Goal: Task Accomplishment & Management: Manage account settings

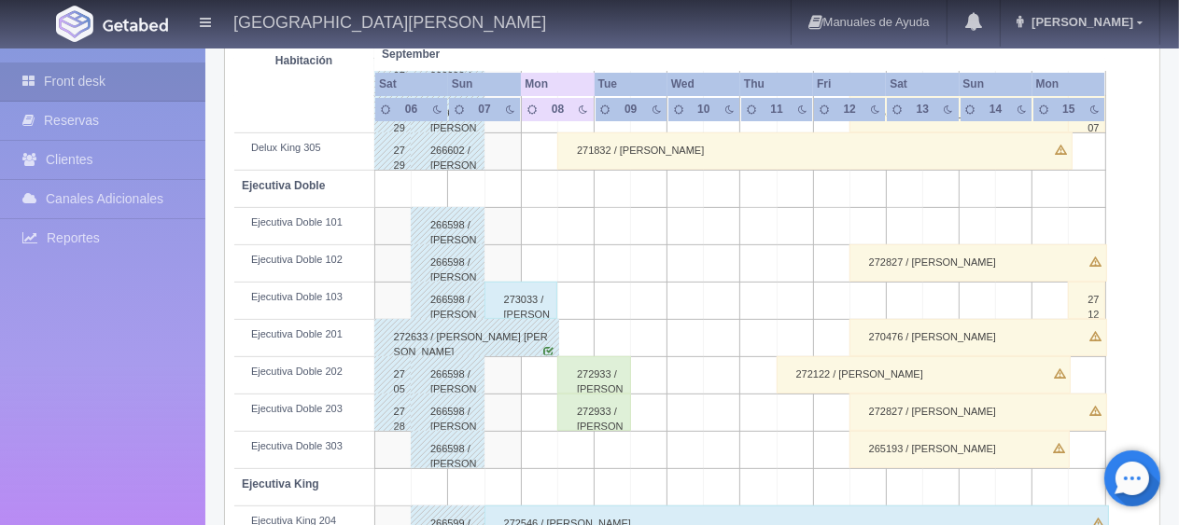
scroll to position [280, 0]
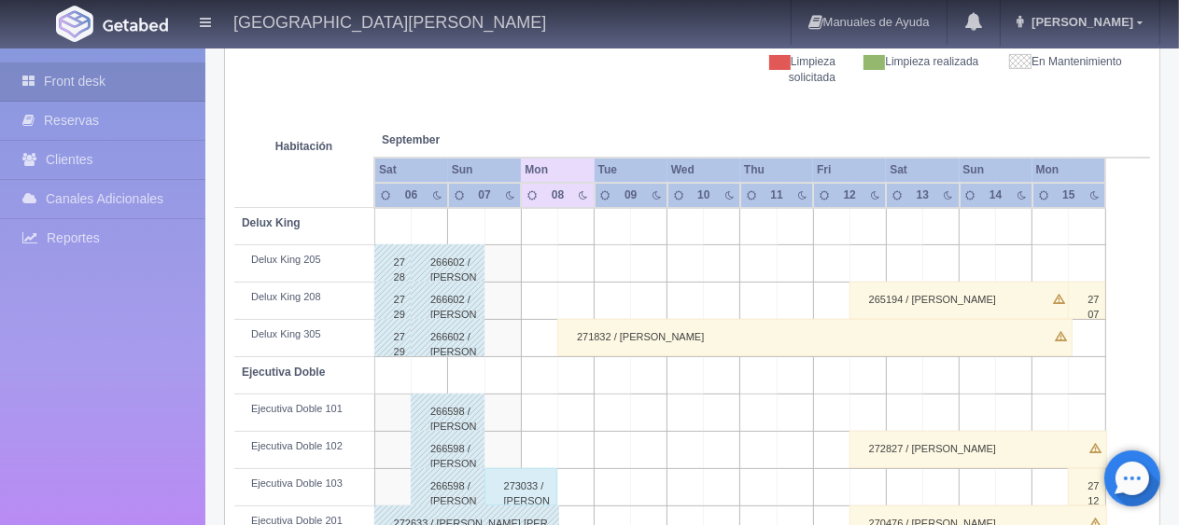
click at [622, 332] on div "271832 / [PERSON_NAME]" at bounding box center [814, 337] width 515 height 37
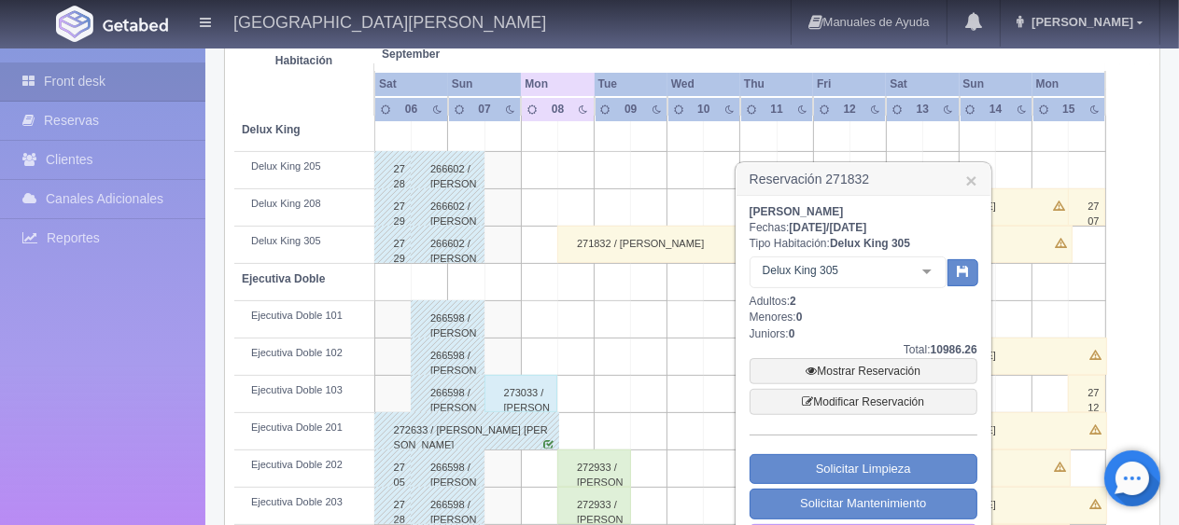
scroll to position [467, 0]
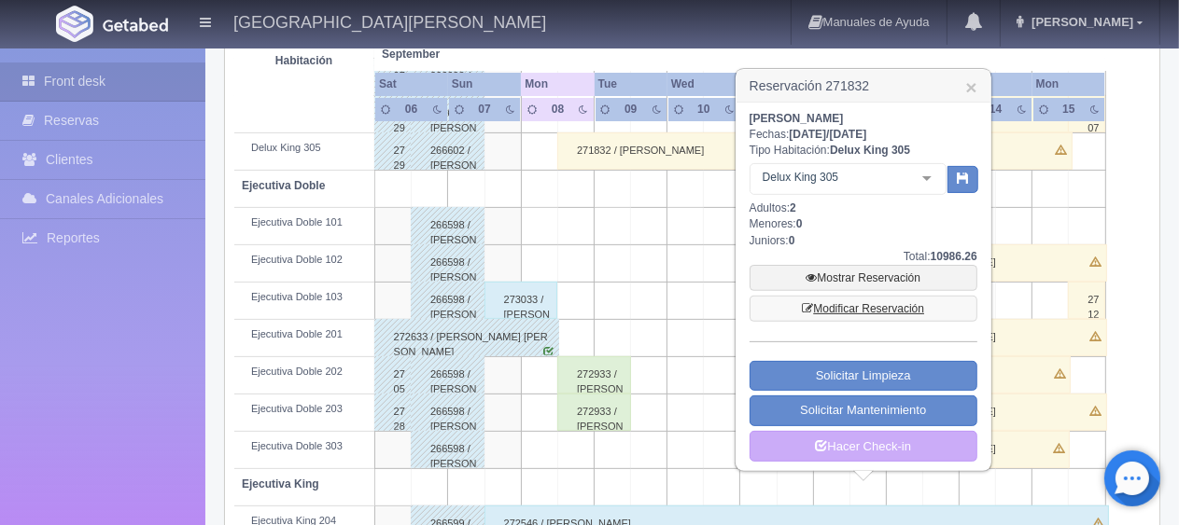
click at [855, 308] on link "Modificar Reservación" at bounding box center [863, 309] width 228 height 26
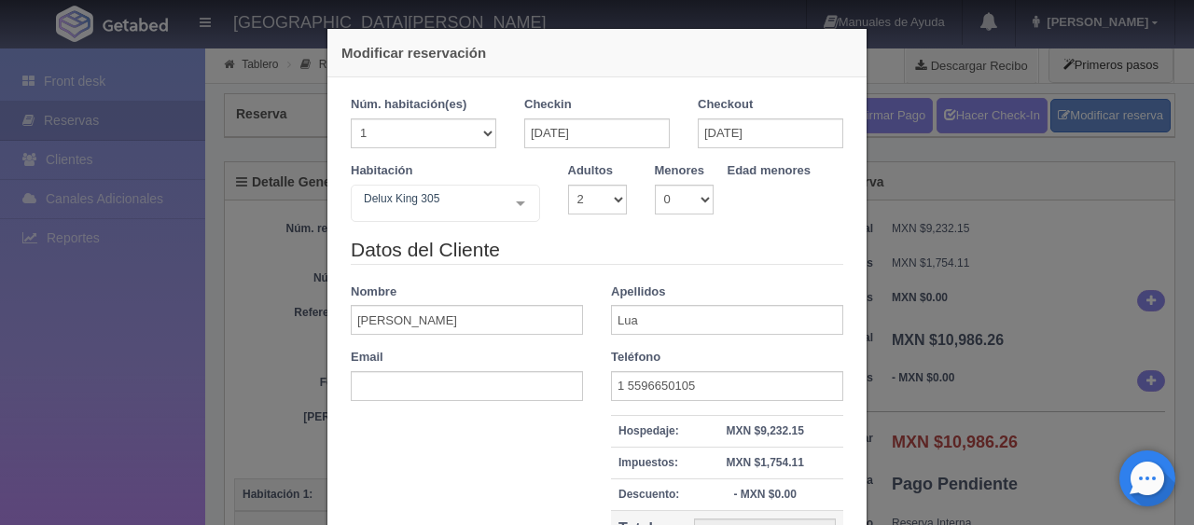
select select "2"
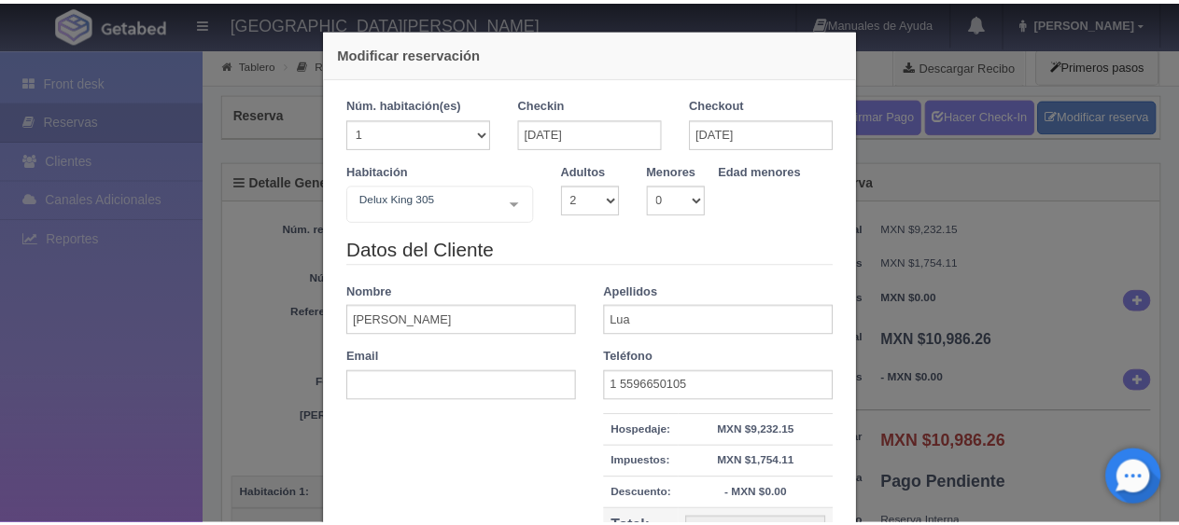
scroll to position [212, 0]
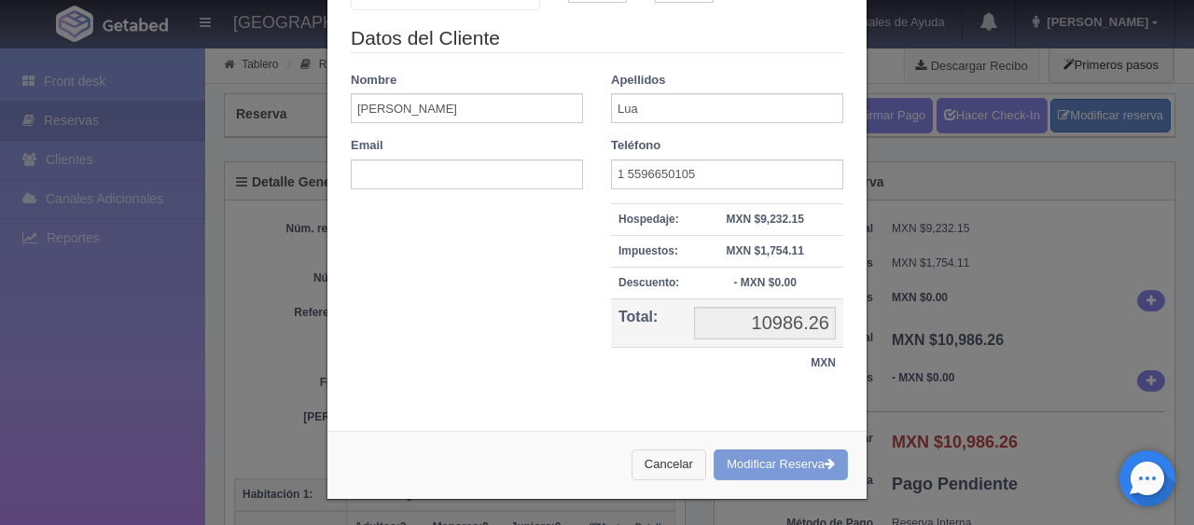
click at [687, 457] on button "Cancelar" at bounding box center [669, 465] width 75 height 31
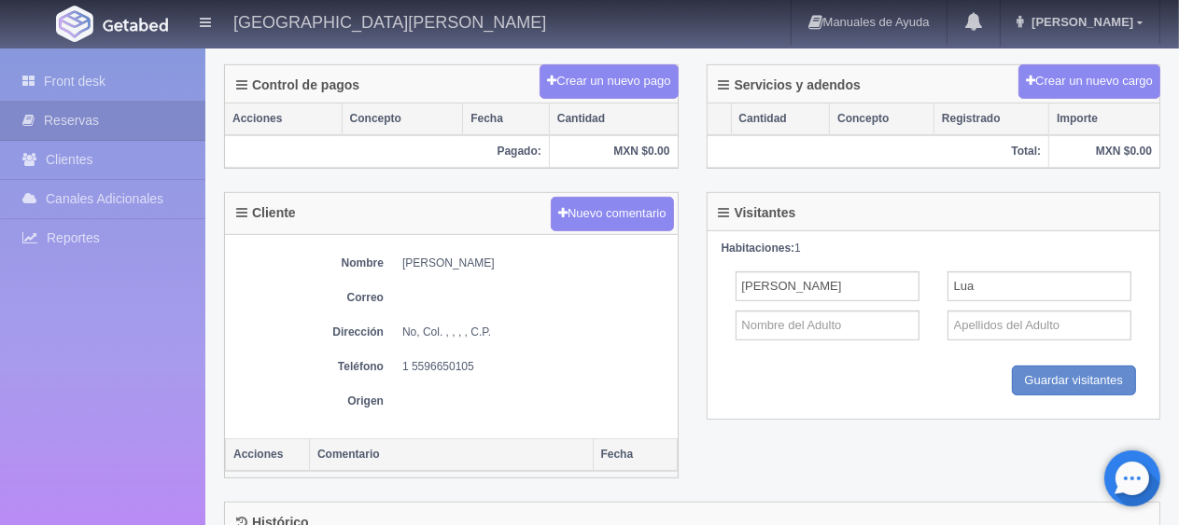
scroll to position [783, 0]
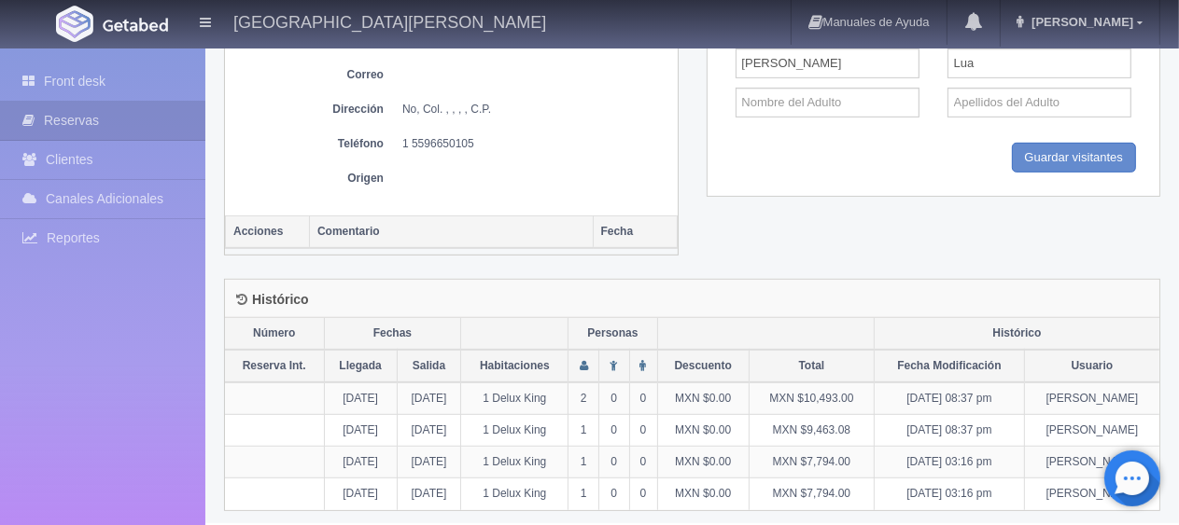
click at [696, 166] on div "Visitantes Habitaciones: 1 [PERSON_NAME] Guardar Guardar visitantes" at bounding box center [933, 94] width 482 height 251
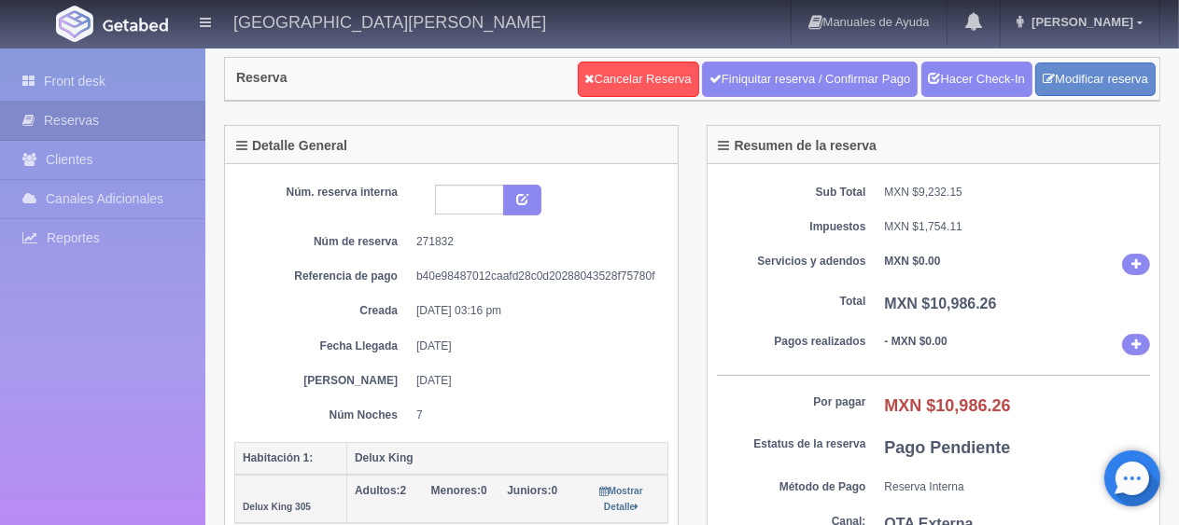
scroll to position [0, 0]
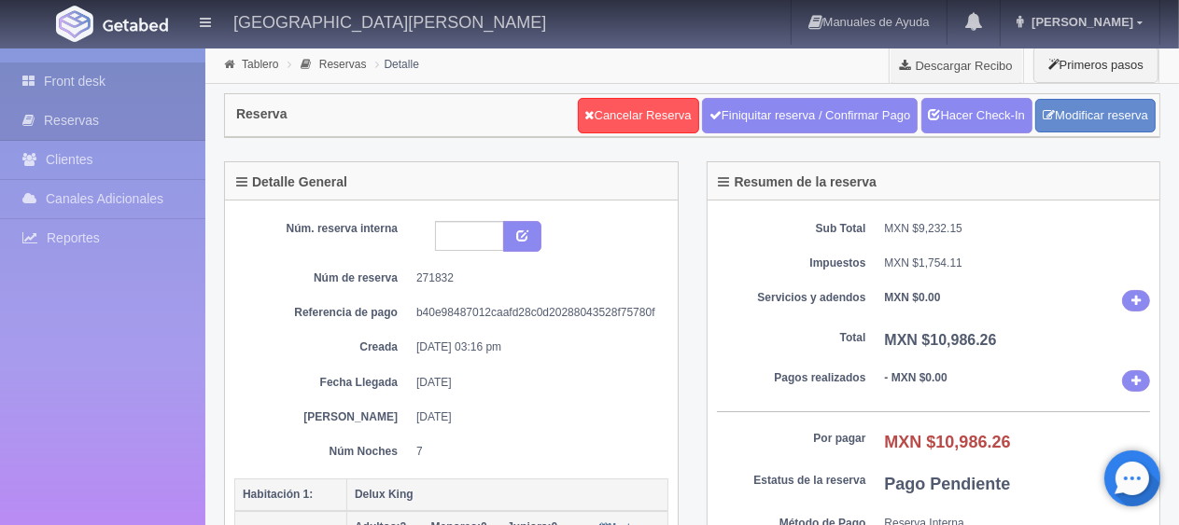
click at [131, 80] on link "Front desk" at bounding box center [102, 82] width 205 height 38
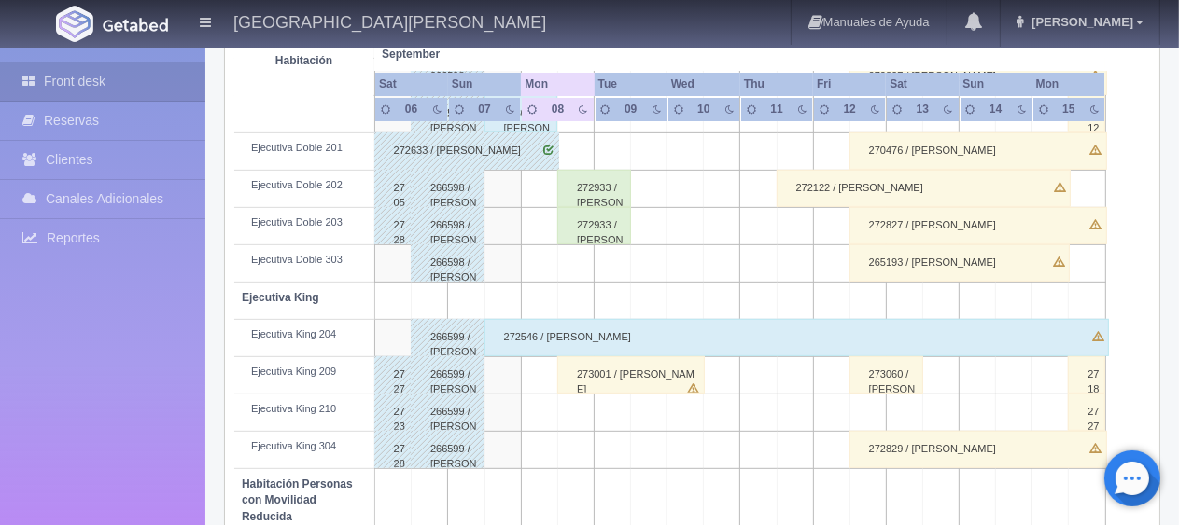
scroll to position [280, 0]
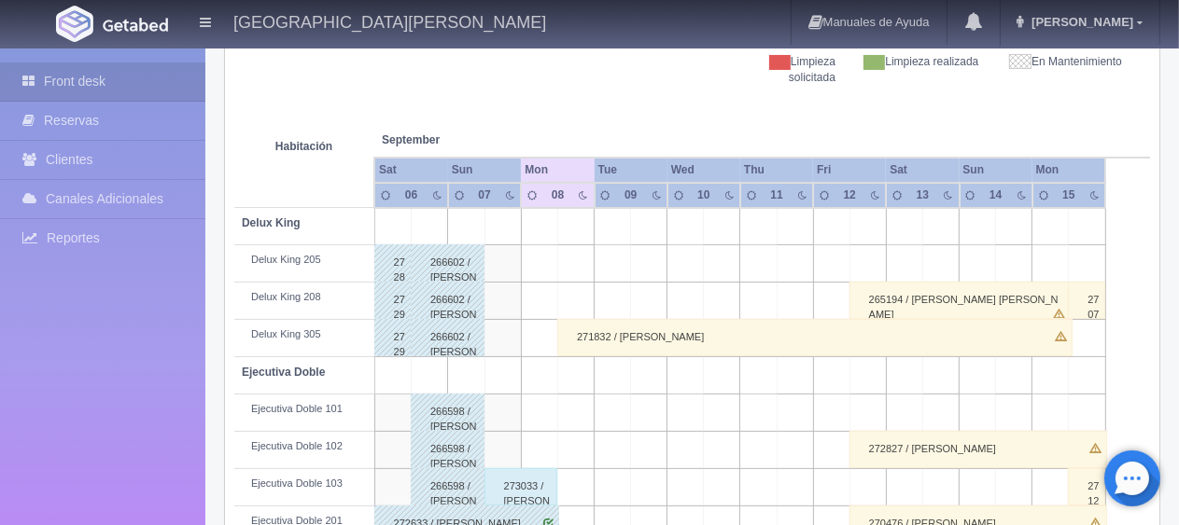
click at [663, 329] on div "271832 / [PERSON_NAME]" at bounding box center [814, 337] width 515 height 37
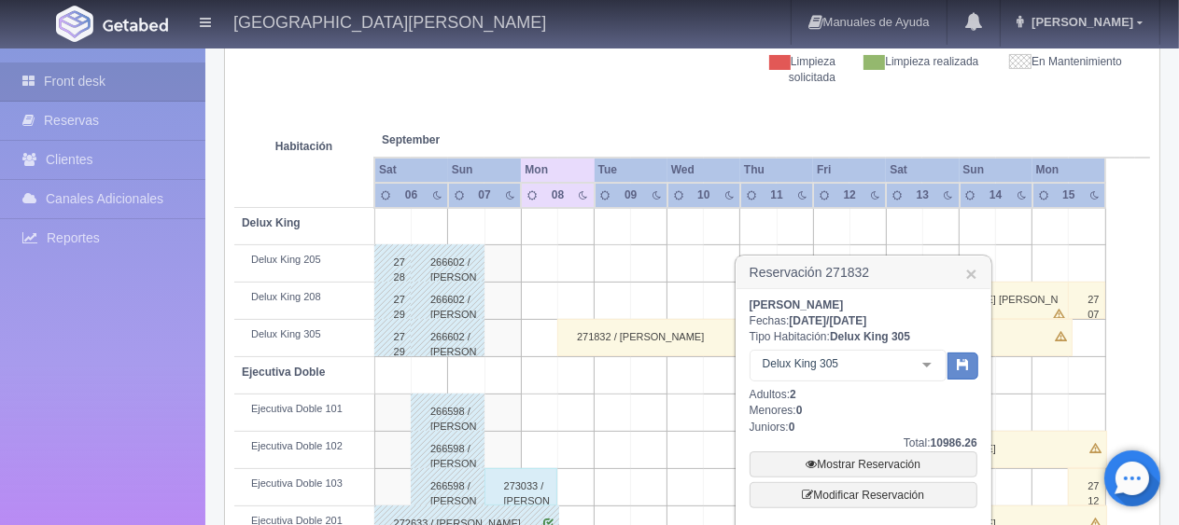
scroll to position [467, 0]
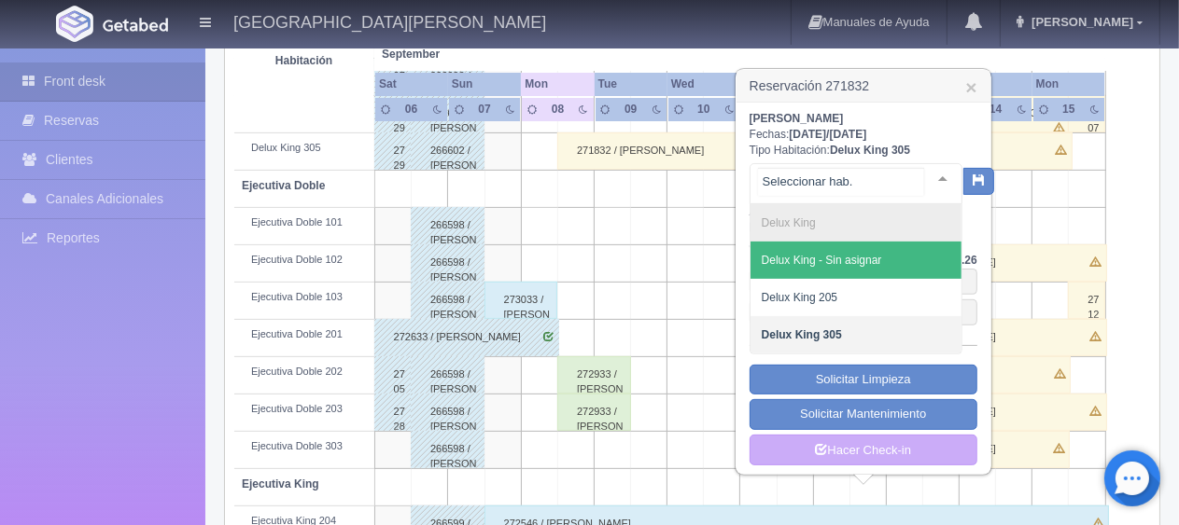
click at [928, 180] on div at bounding box center [942, 178] width 37 height 28
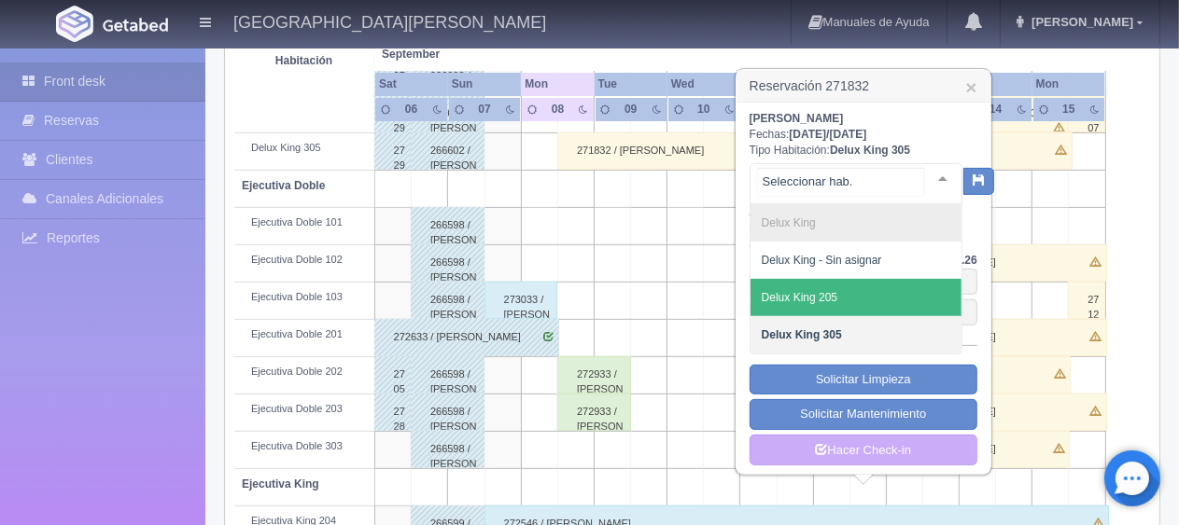
click at [865, 297] on span "Delux King 205" at bounding box center [855, 297] width 211 height 37
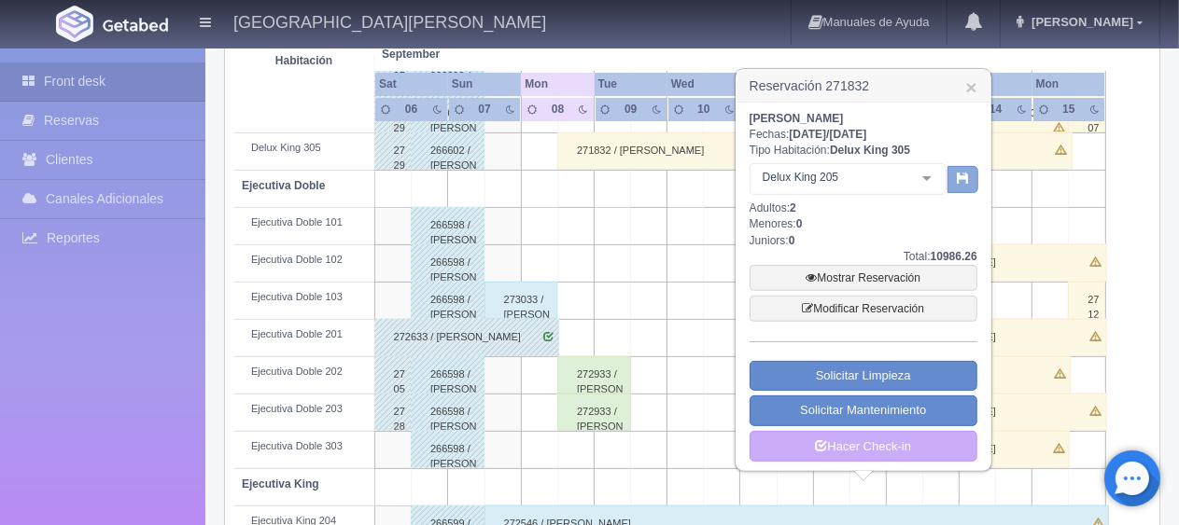
click at [956, 188] on button "button" at bounding box center [962, 180] width 31 height 28
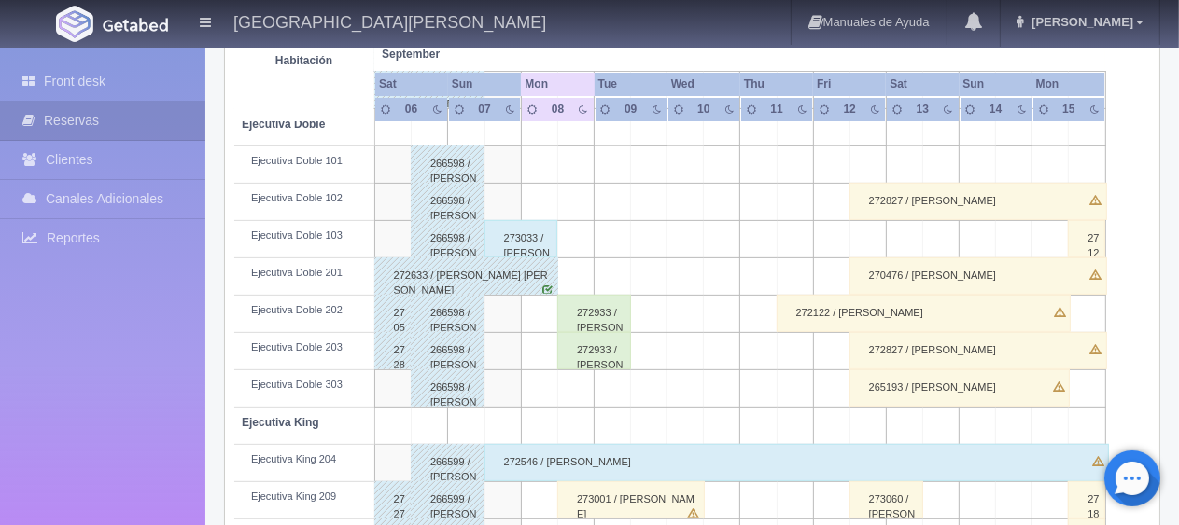
scroll to position [342, 0]
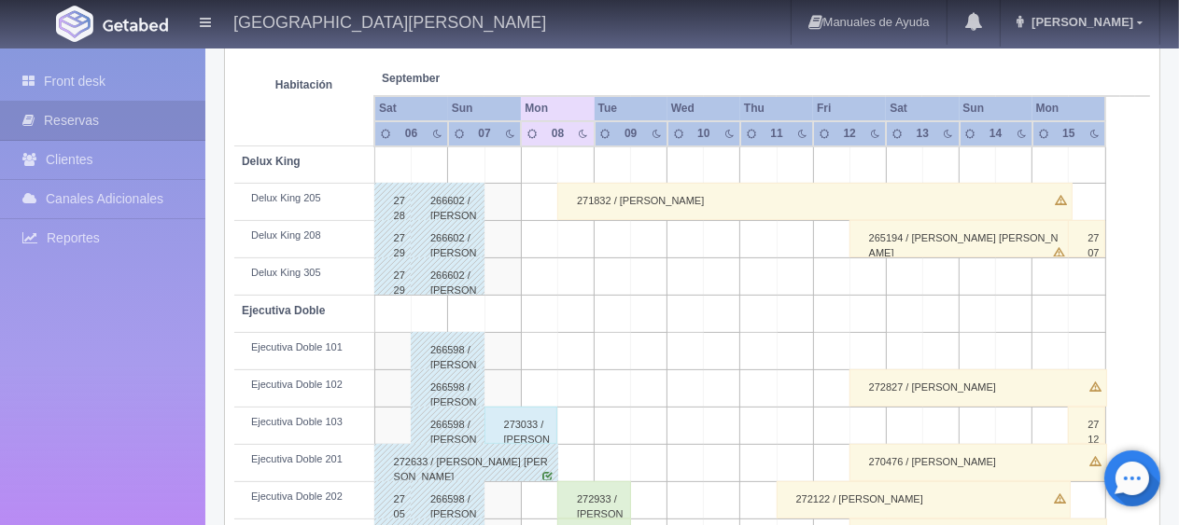
click at [666, 200] on div "271832 / [PERSON_NAME]" at bounding box center [814, 201] width 515 height 37
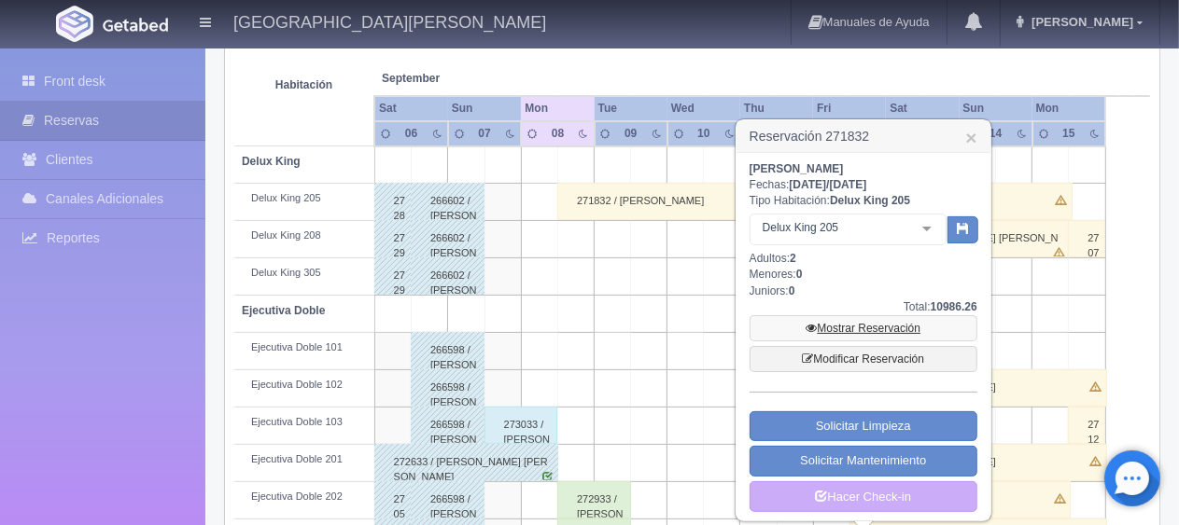
click at [847, 319] on link "Mostrar Reservación" at bounding box center [863, 328] width 228 height 26
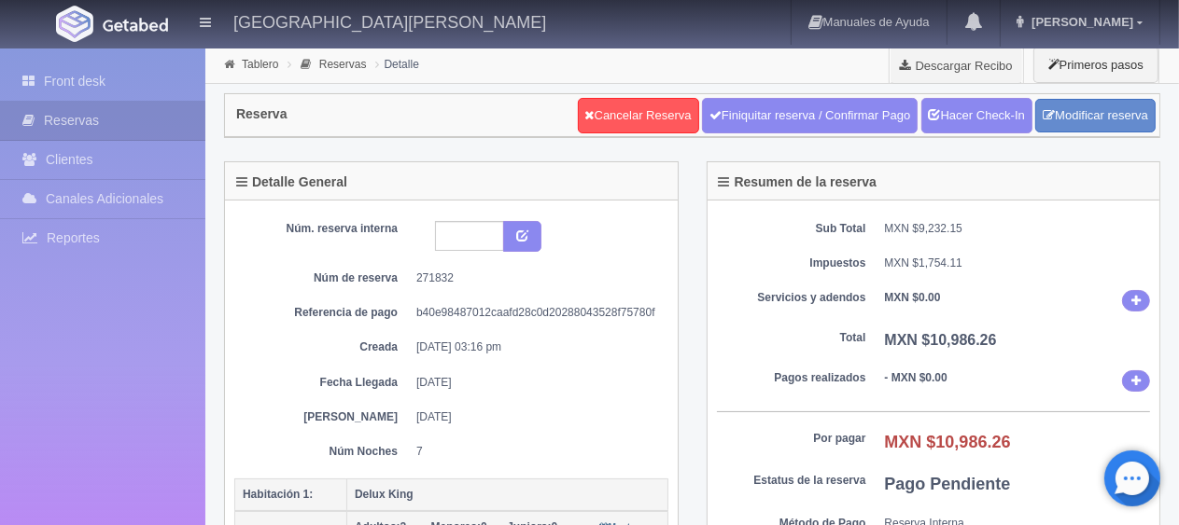
scroll to position [187, 0]
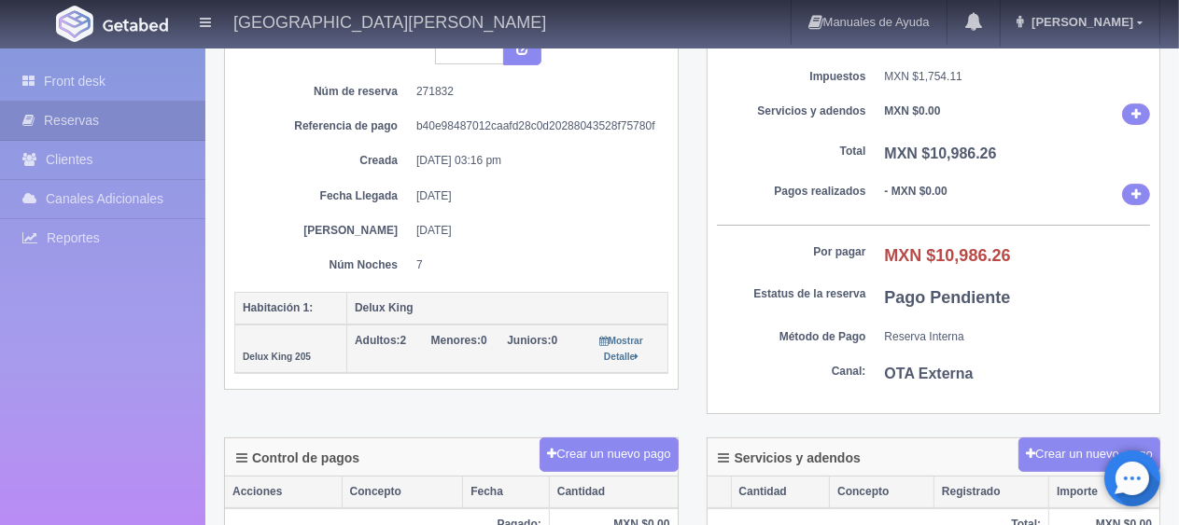
click at [748, 257] on dt "Por pagar" at bounding box center [791, 252] width 149 height 16
click at [702, 279] on div "Resumen de la reserva Sub Total MXN $9,232.15 Impuestos MXN $1,754.11 Servicios…" at bounding box center [933, 207] width 482 height 464
click at [523, 232] on dd "[DATE]" at bounding box center [535, 231] width 238 height 16
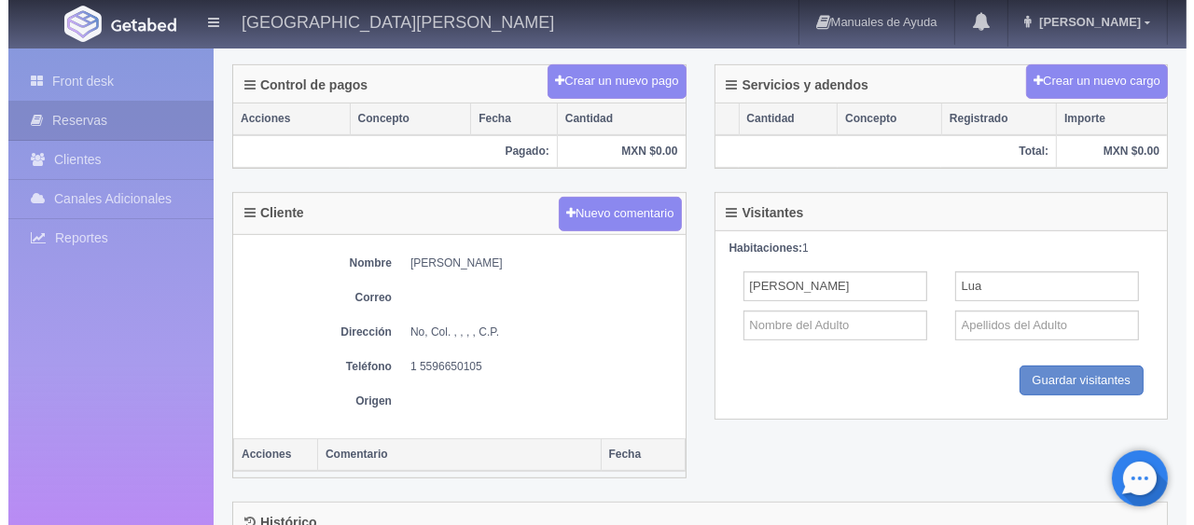
scroll to position [280, 0]
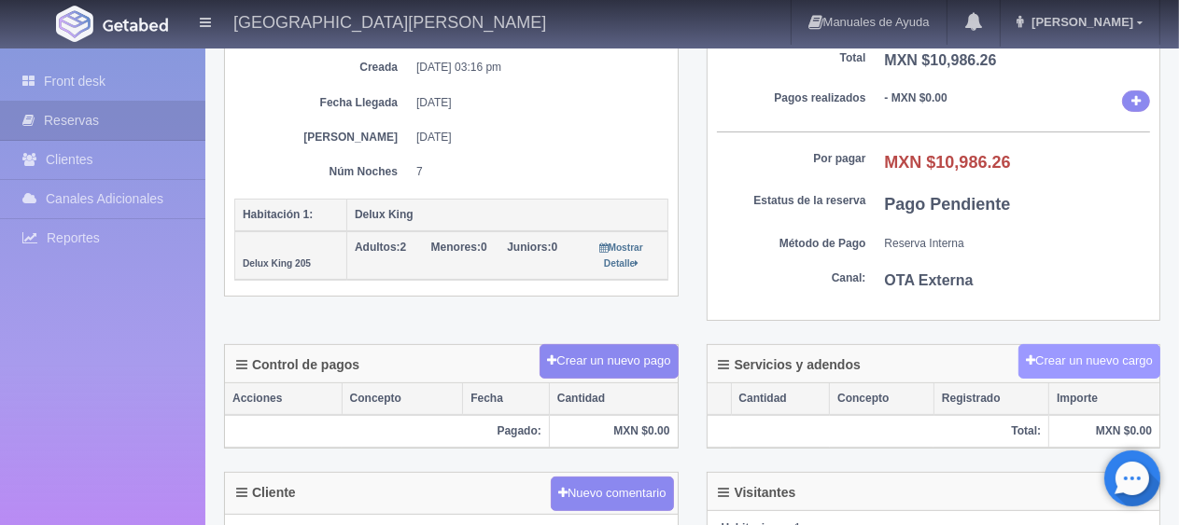
click at [1083, 364] on button "Crear un nuevo cargo" at bounding box center [1089, 361] width 142 height 35
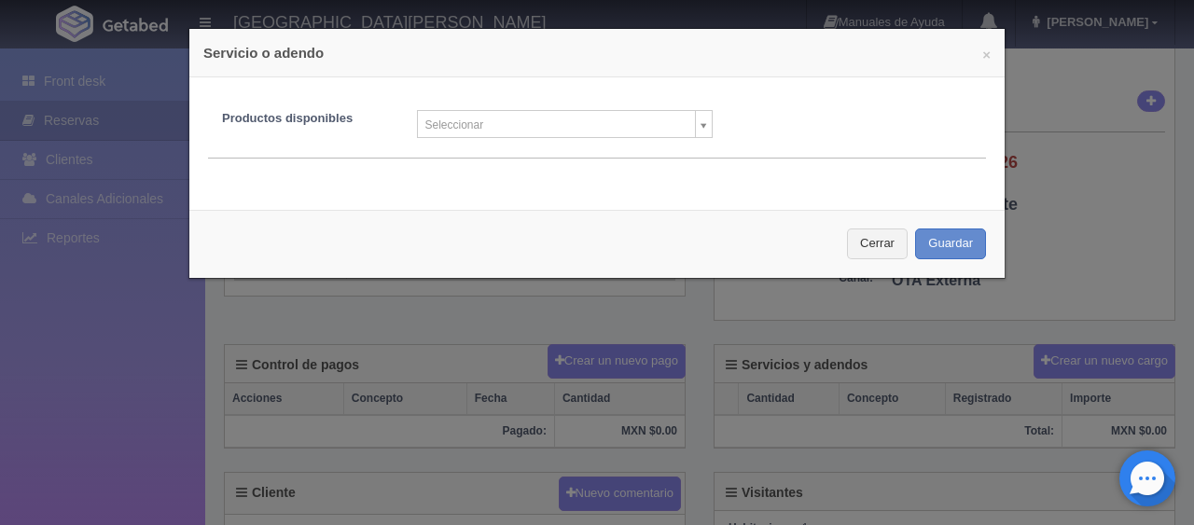
click at [573, 118] on body "[GEOGRAPHIC_DATA][PERSON_NAME] Manuales de Ayuda Actualizaciones recientes [PER…" at bounding box center [597, 397] width 1194 height 1260
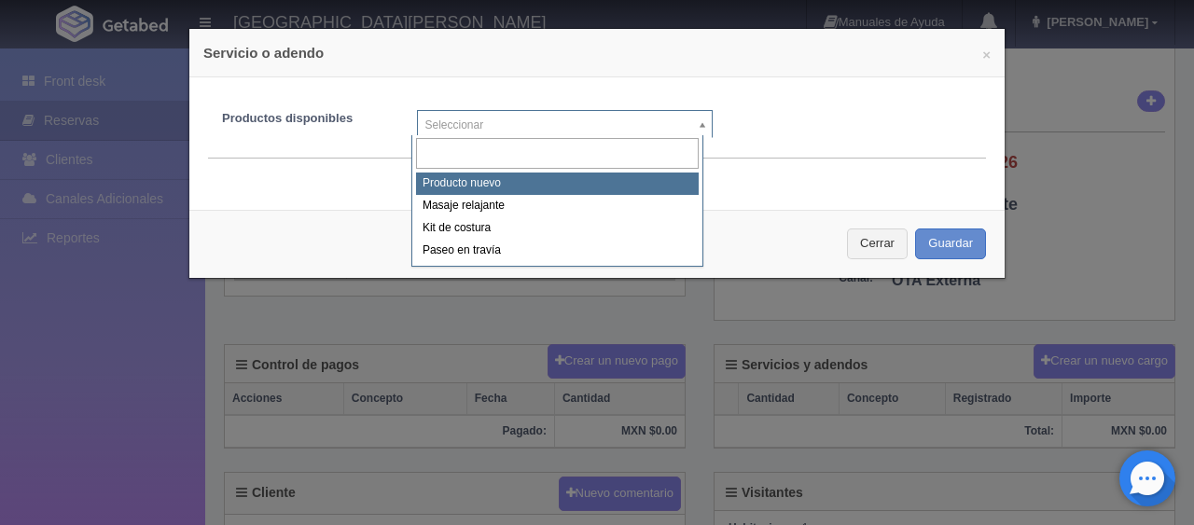
select select "0"
type input "1"
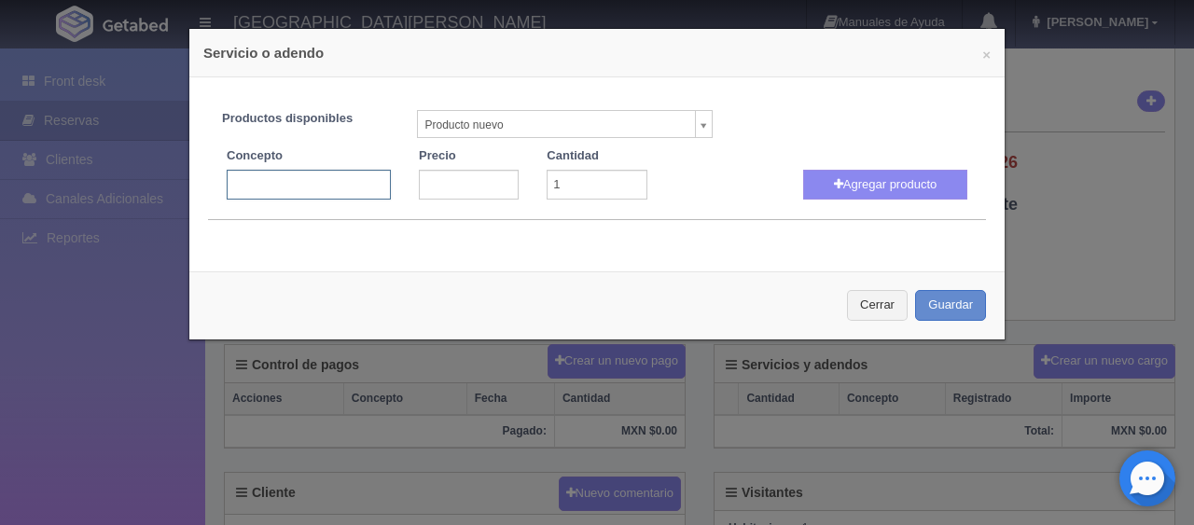
click at [310, 189] on input "text" at bounding box center [309, 185] width 164 height 30
click at [253, 190] on input "text" at bounding box center [309, 185] width 164 height 30
type input "t"
click at [857, 303] on button "Cerrar" at bounding box center [877, 305] width 61 height 31
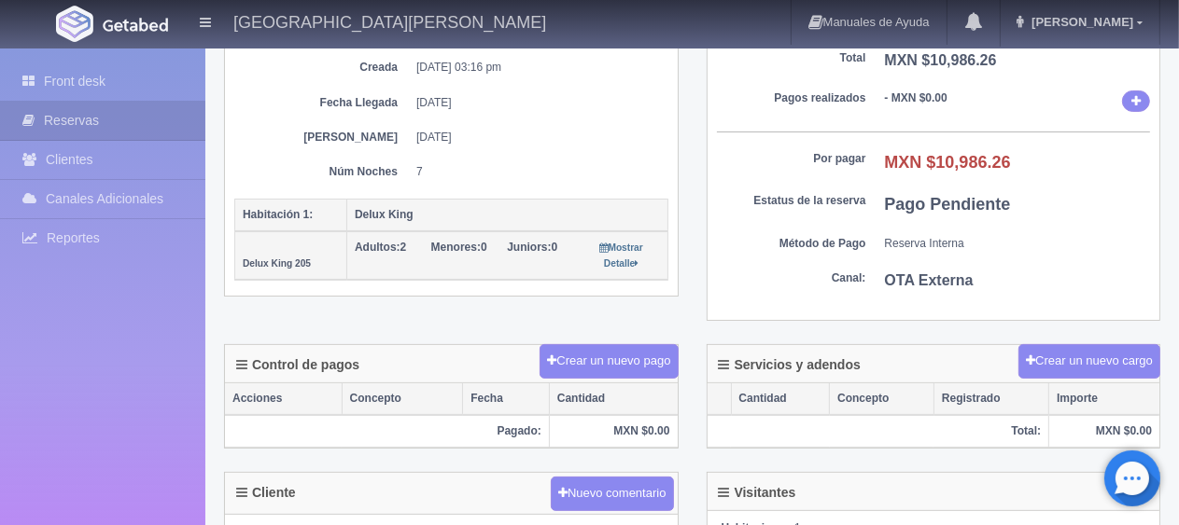
click at [867, 323] on div "Resumen de la reserva Sub Total MXN $9,232.15 Impuestos MXN $1,754.11 Servicios…" at bounding box center [933, 113] width 482 height 464
click at [1082, 356] on button "Crear un nuevo cargo" at bounding box center [1089, 361] width 142 height 35
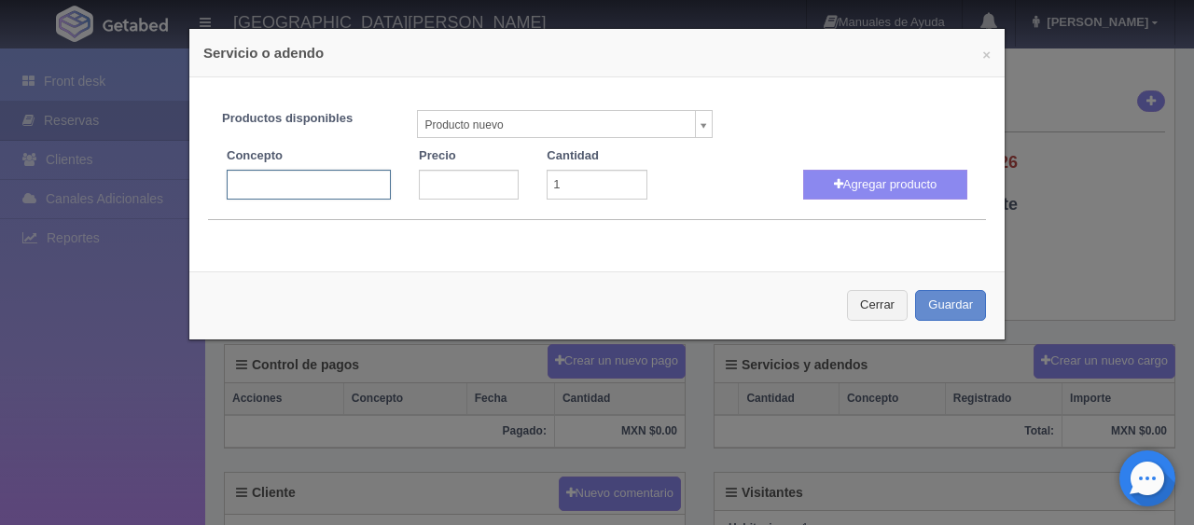
click at [328, 180] on input "text" at bounding box center [309, 185] width 164 height 30
type input "entrada antes"
click at [443, 180] on input "number" at bounding box center [469, 185] width 100 height 30
type input "800"
click at [913, 185] on button "Agregar producto" at bounding box center [885, 185] width 164 height 30
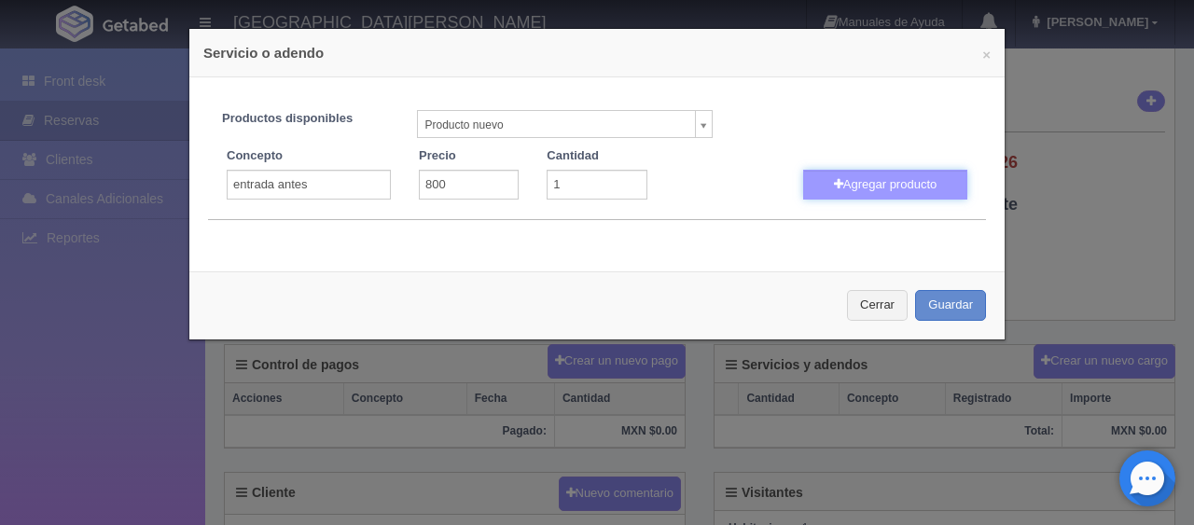
select select
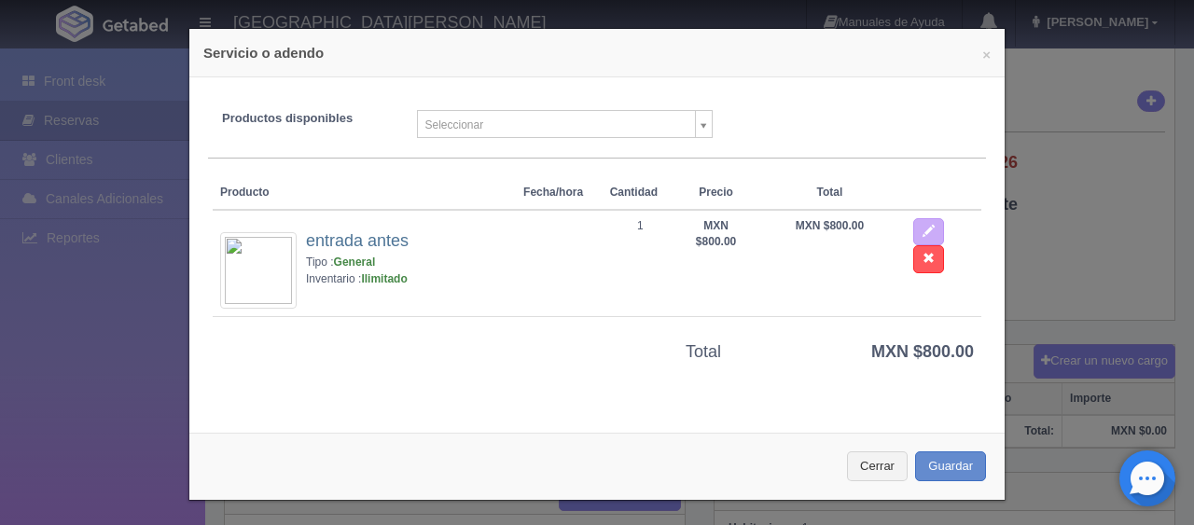
click at [941, 442] on div "Cerrar Guardar" at bounding box center [597, 467] width 816 height 68
click at [941, 465] on button "Guardar" at bounding box center [950, 467] width 71 height 31
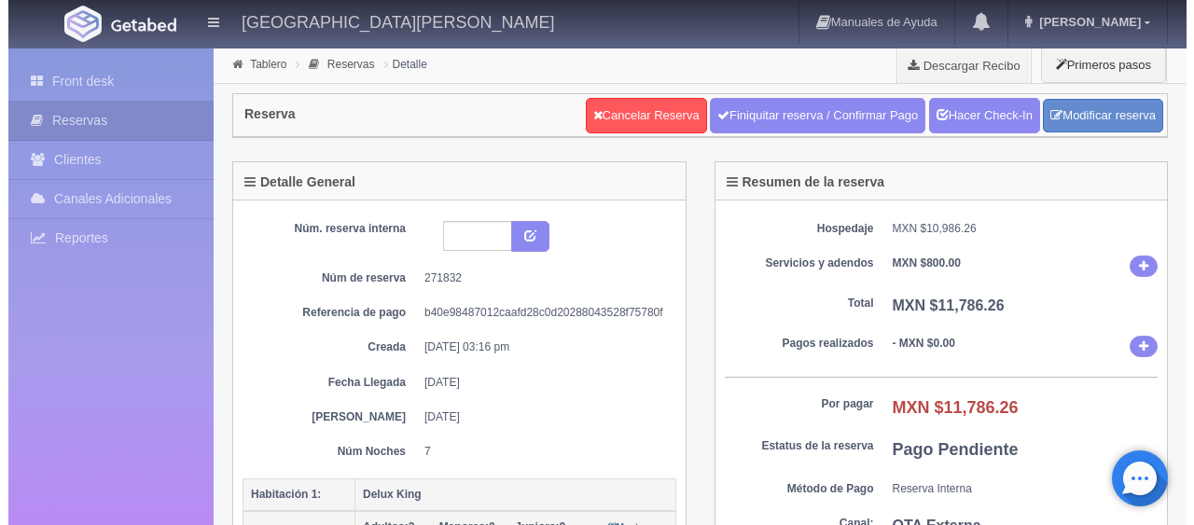
scroll to position [280, 0]
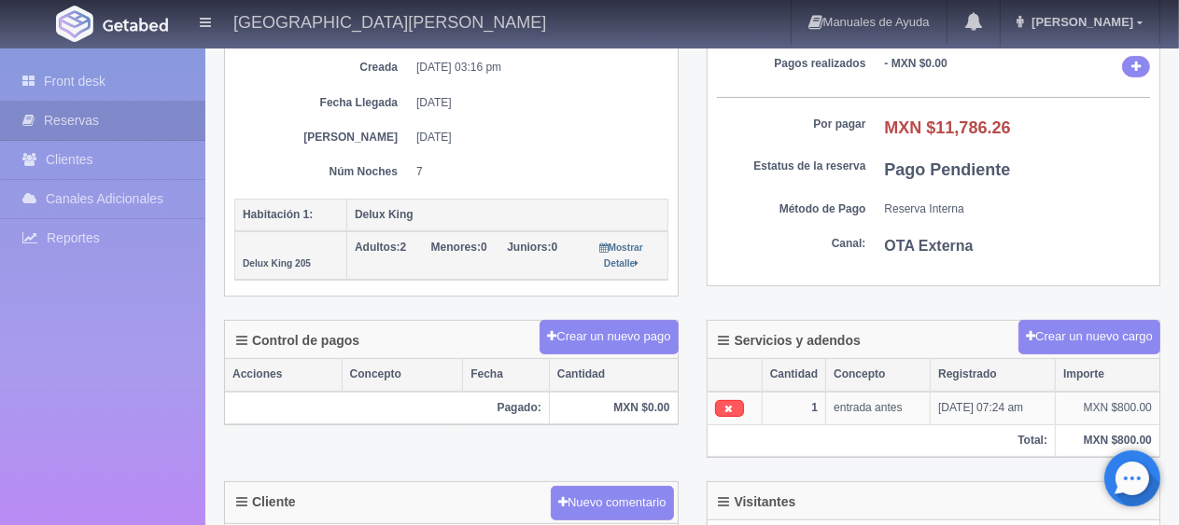
click at [590, 199] on th "Delux King" at bounding box center [507, 215] width 321 height 33
click at [601, 342] on button "Crear un nuevo pago" at bounding box center [608, 337] width 138 height 35
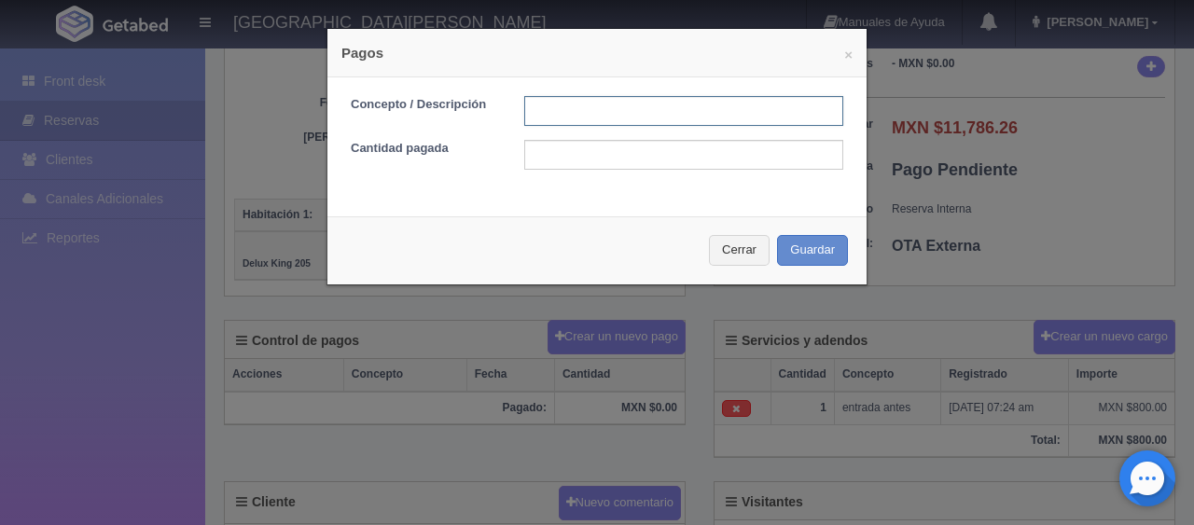
click at [560, 117] on input "text" at bounding box center [683, 111] width 319 height 30
type input "Total Tarjeta"
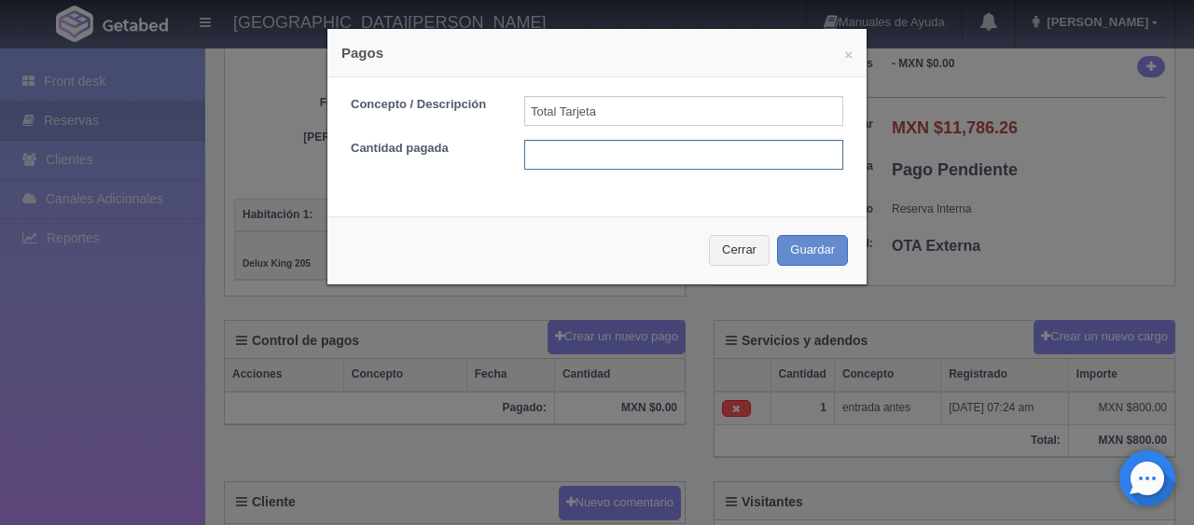
click at [583, 159] on input "text" at bounding box center [683, 155] width 319 height 30
type input "11786.26"
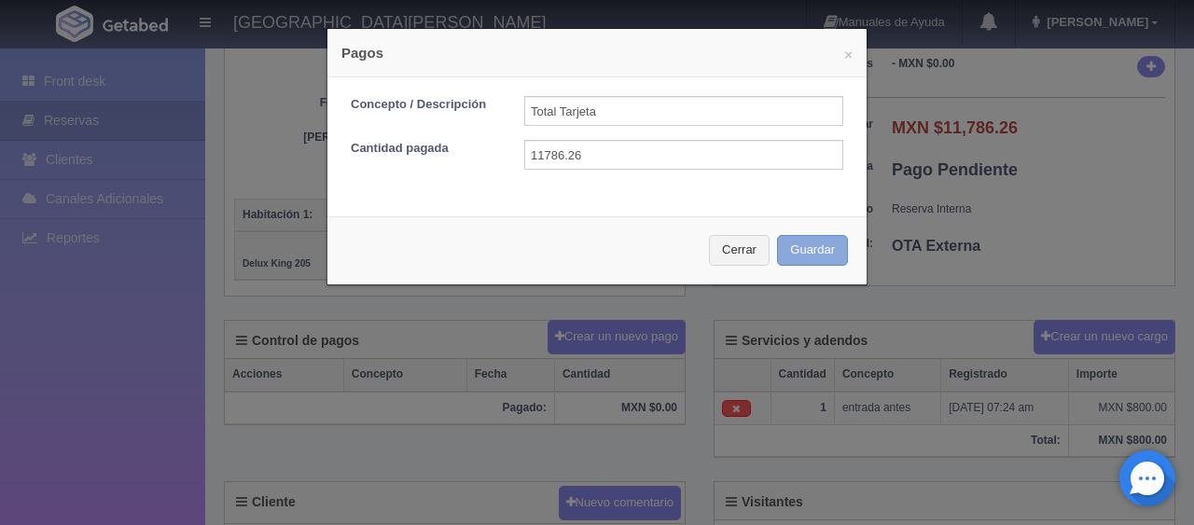
click at [799, 239] on button "Guardar" at bounding box center [812, 250] width 71 height 31
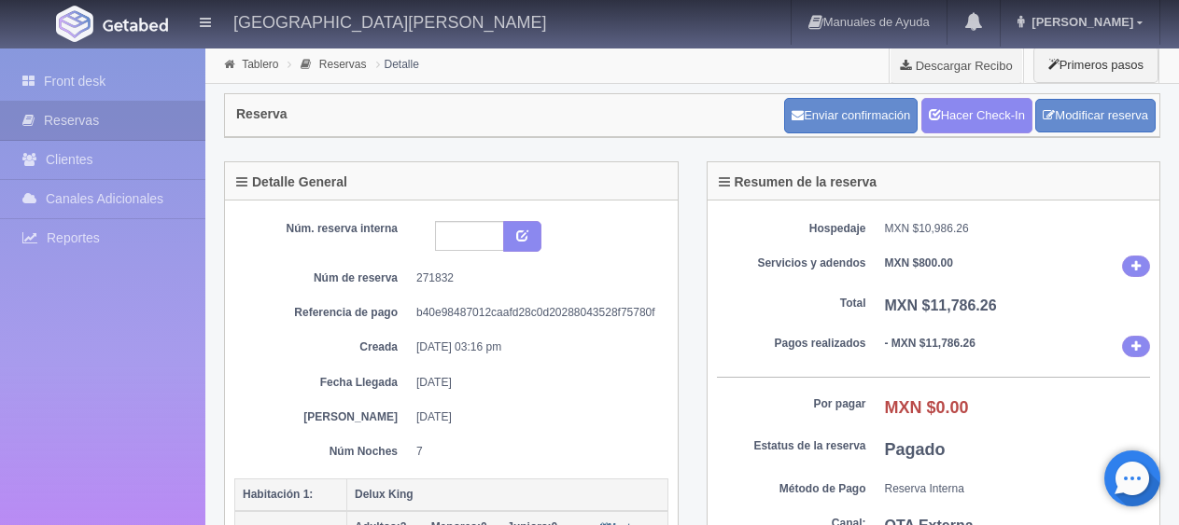
scroll to position [280, 0]
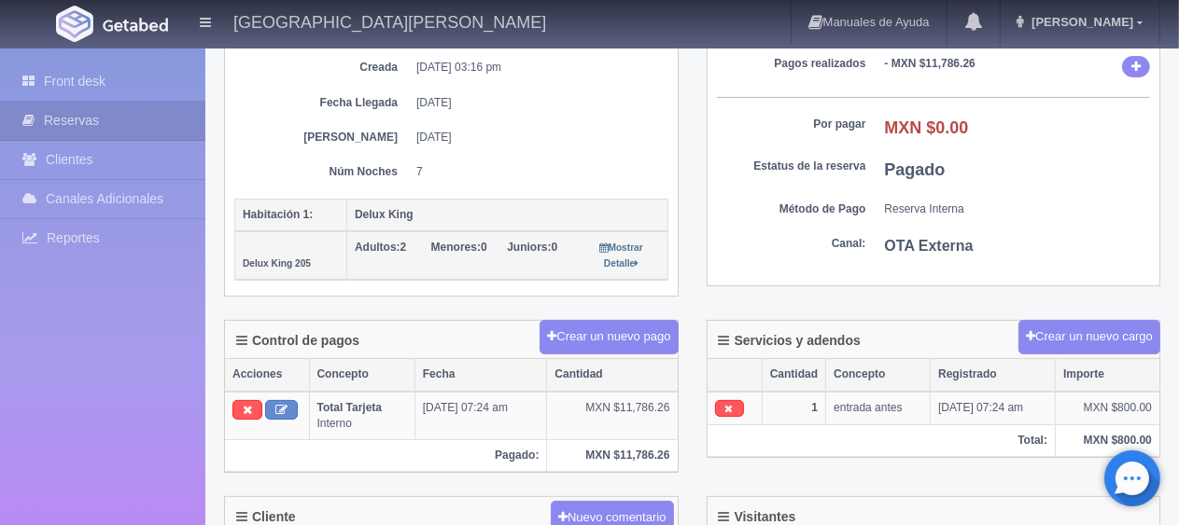
click at [480, 100] on dd "[DATE]" at bounding box center [535, 103] width 238 height 16
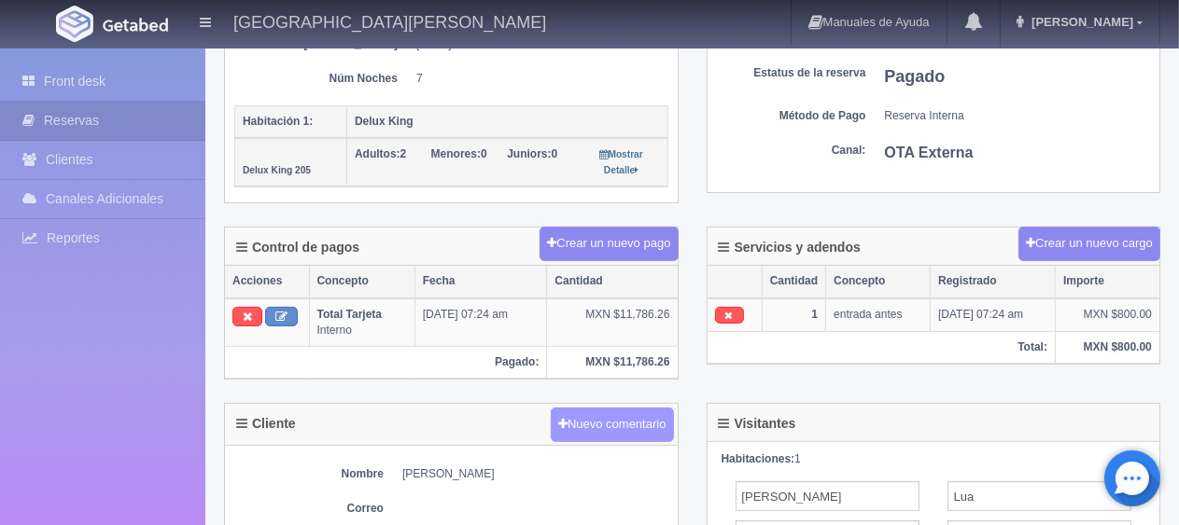
scroll to position [467, 0]
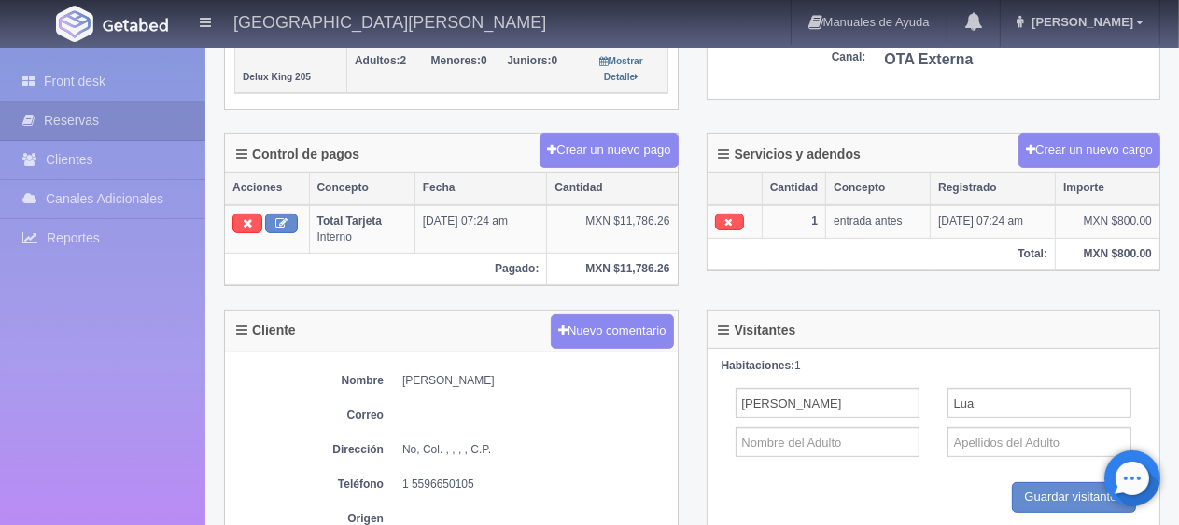
click at [651, 391] on div "Nombre [PERSON_NAME] Correo Dirección No, Col. , , , , C.P. Teléfono [PHONE_NUM…" at bounding box center [451, 454] width 453 height 203
click at [468, 315] on div "Cliente Nuevo comentario" at bounding box center [451, 332] width 453 height 42
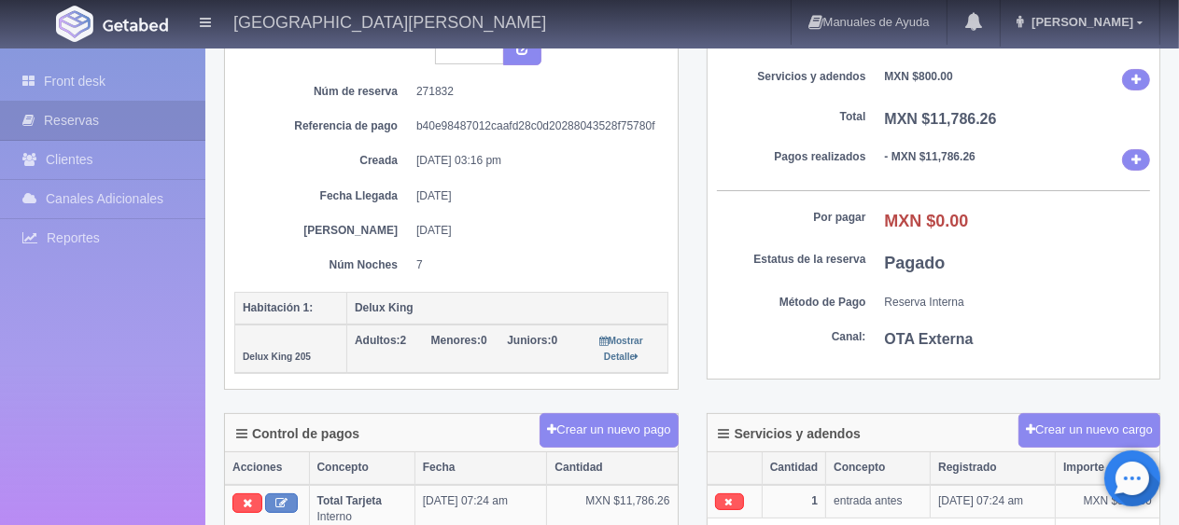
scroll to position [0, 0]
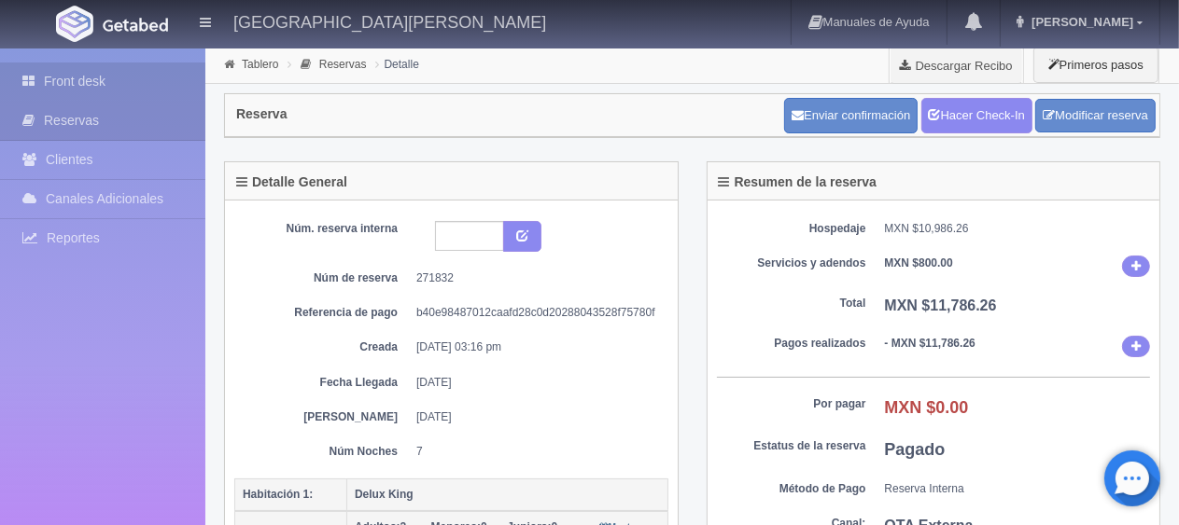
click at [73, 63] on link "Front desk" at bounding box center [102, 82] width 205 height 38
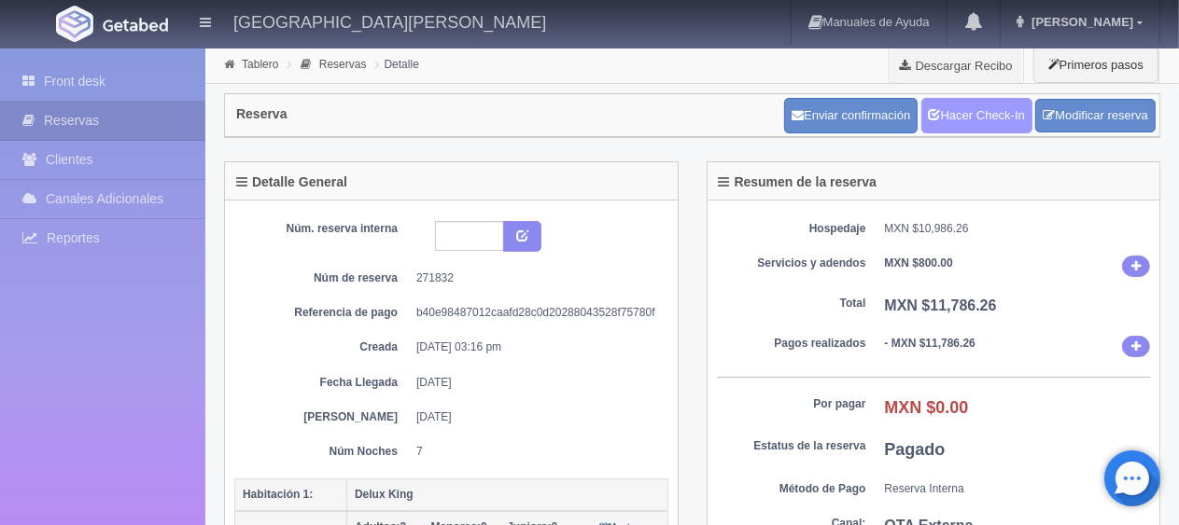
click at [967, 118] on link "Hacer Check-In" at bounding box center [976, 115] width 111 height 35
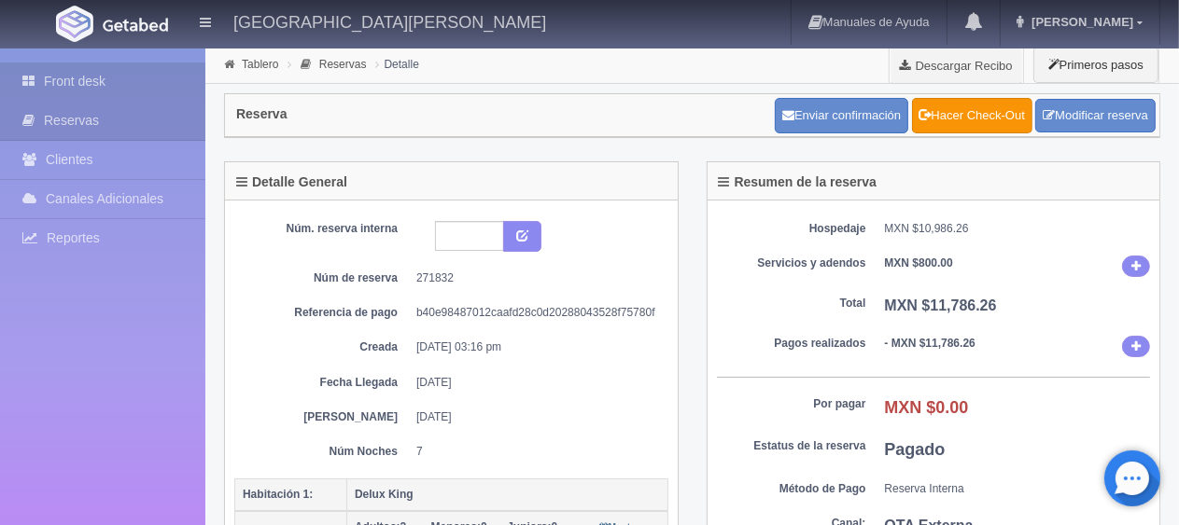
click at [163, 69] on link "Front desk" at bounding box center [102, 82] width 205 height 38
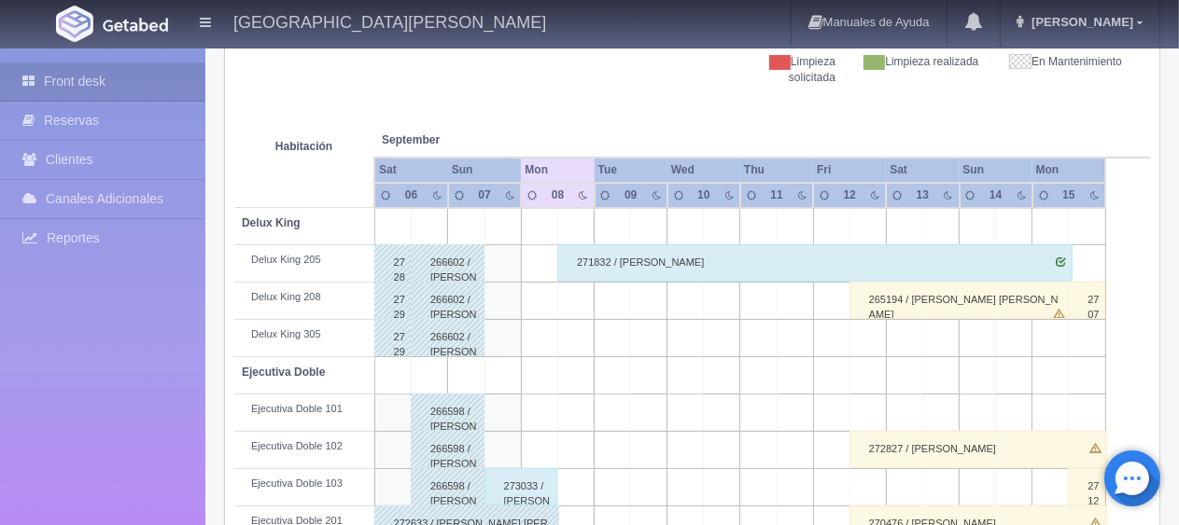
scroll to position [467, 0]
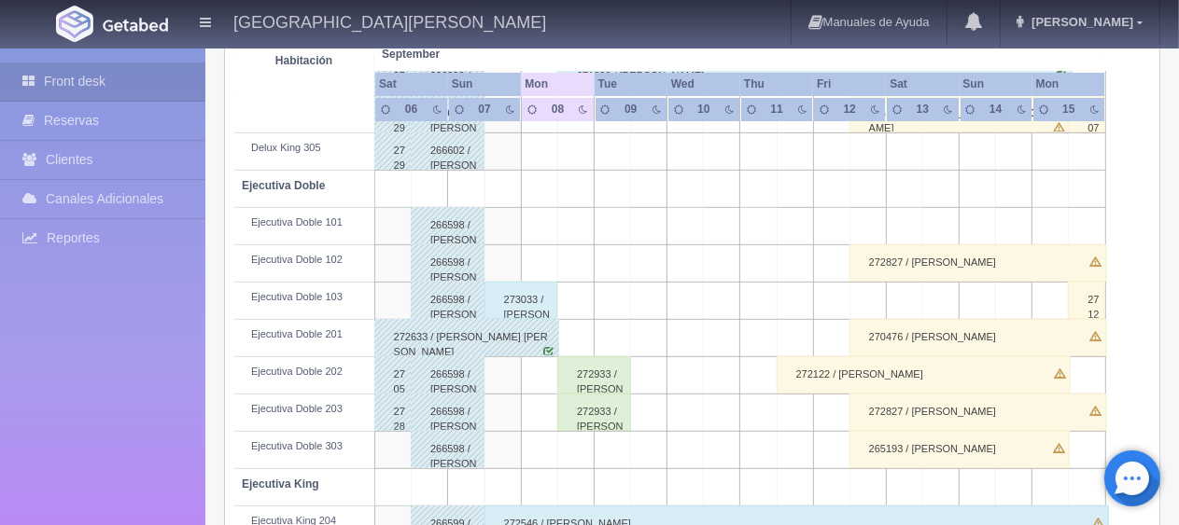
click at [520, 297] on div "273033 / [PERSON_NAME] [PERSON_NAME]" at bounding box center [521, 300] width 74 height 37
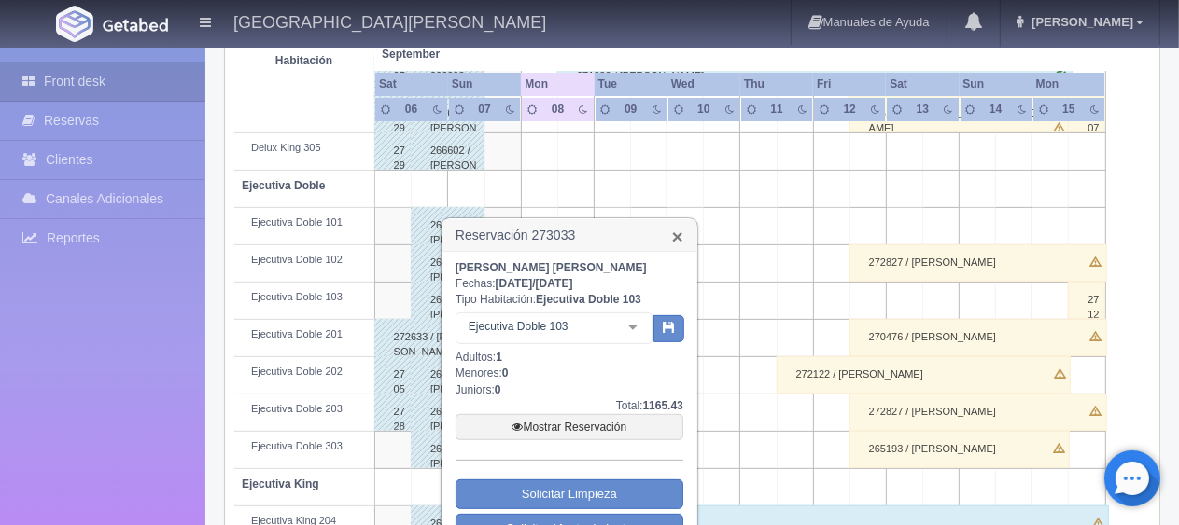
click at [680, 241] on link "×" at bounding box center [677, 237] width 11 height 20
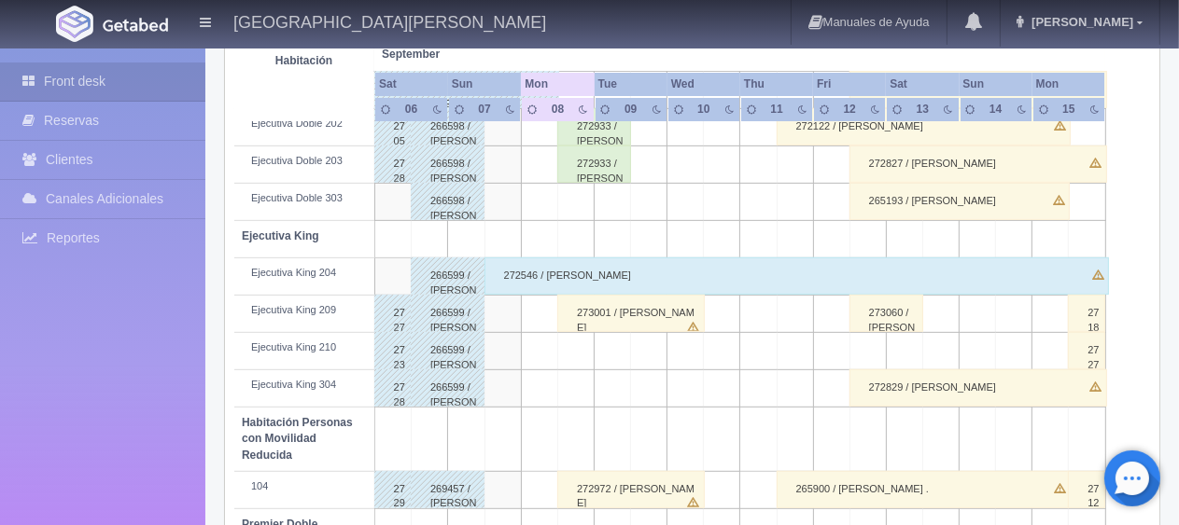
scroll to position [528, 0]
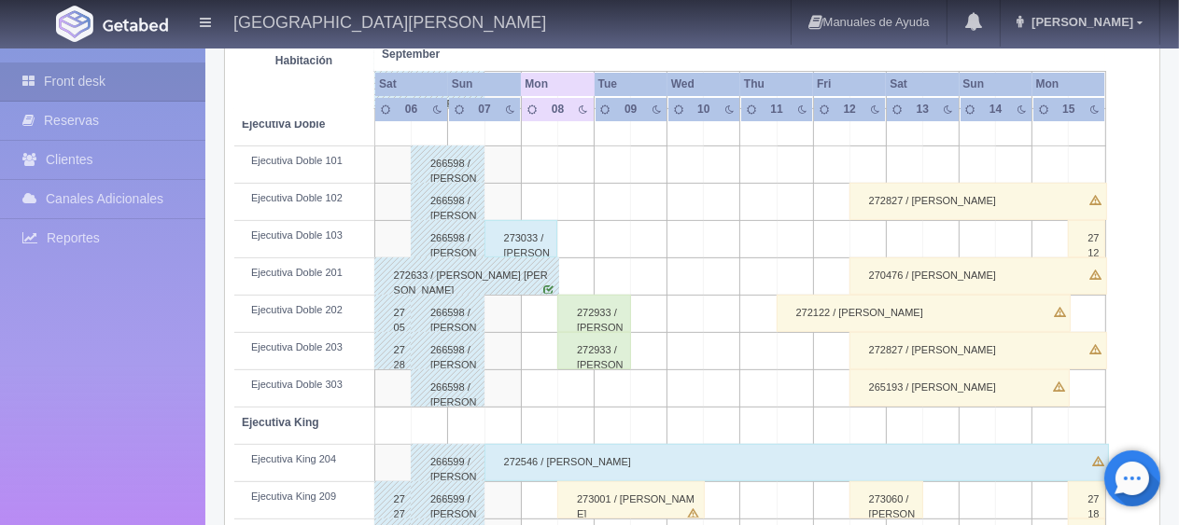
click at [546, 244] on div "273033 / [PERSON_NAME] [PERSON_NAME]" at bounding box center [521, 238] width 74 height 37
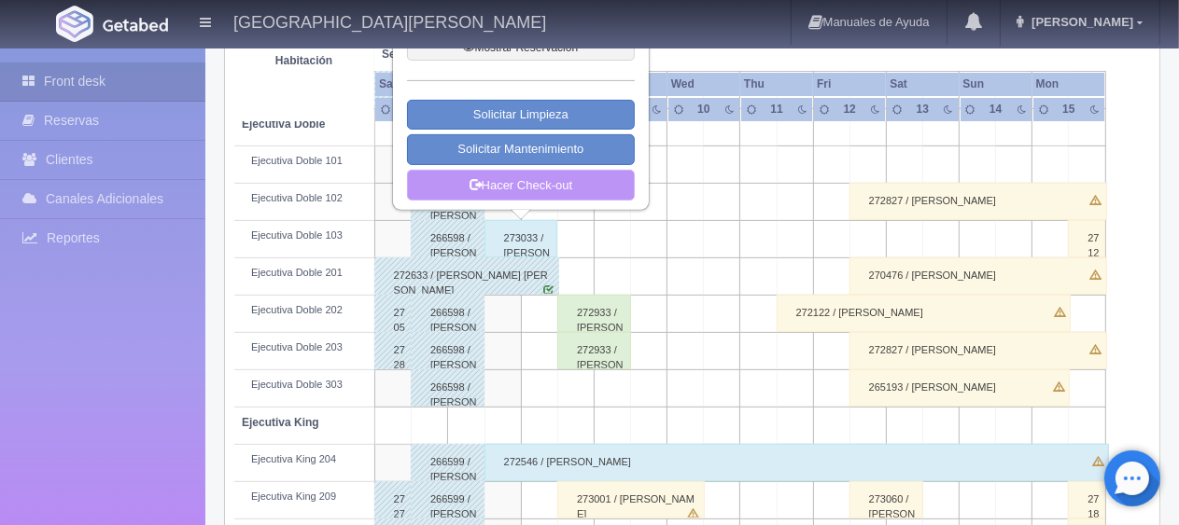
click at [542, 197] on link "Hacer Check-out" at bounding box center [521, 186] width 228 height 32
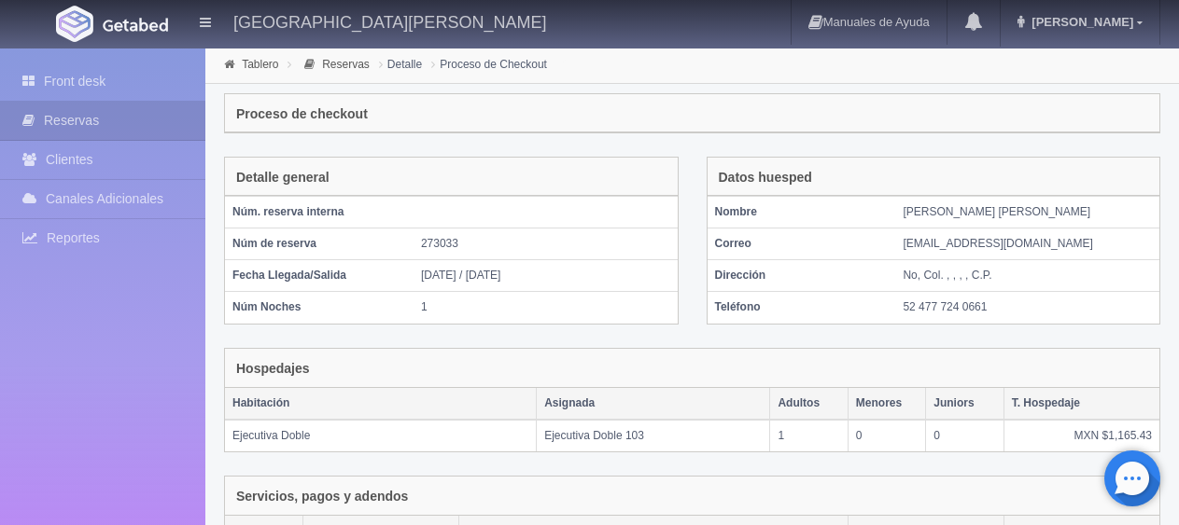
scroll to position [314, 0]
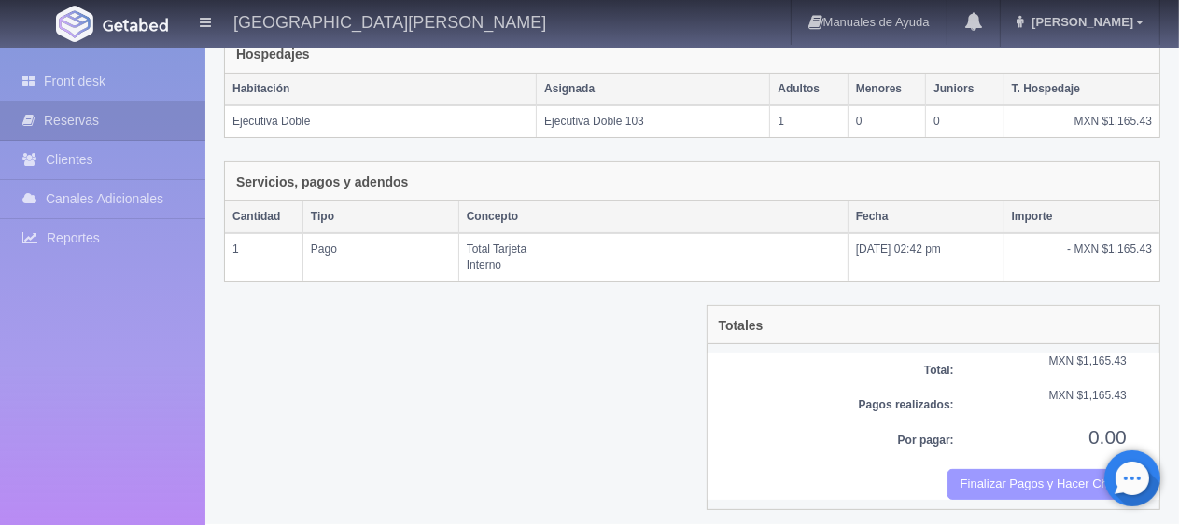
click at [974, 481] on button "Finalizar Pagos y Hacer Checkout" at bounding box center [1036, 484] width 179 height 31
